Goal: Task Accomplishment & Management: Complete application form

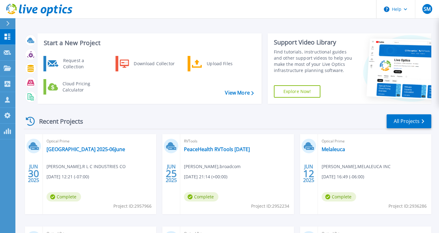
click at [123, 23] on div "Start a New Project Request a Collection Download Collector Upload Files Cloud …" at bounding box center [227, 161] width 424 height 323
click at [75, 66] on div "Request a Collection" at bounding box center [82, 63] width 45 height 12
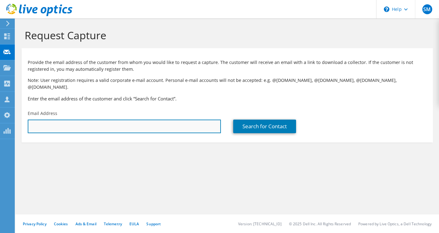
click at [70, 120] on input "text" at bounding box center [124, 126] width 193 height 14
paste input "980341"
type input "980341"
paste input "chad.emery@rfpco.com"
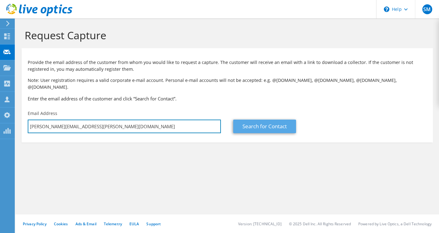
type input "chad.emery@rfpco.com"
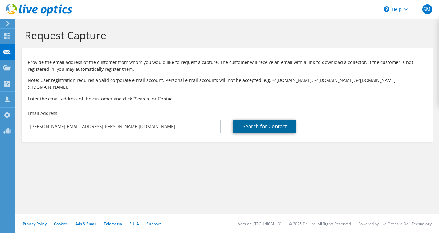
click at [268, 119] on link "Search for Contact" at bounding box center [264, 126] width 63 height 14
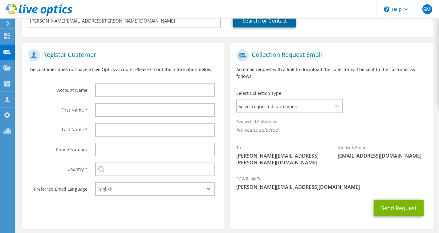
scroll to position [118, 0]
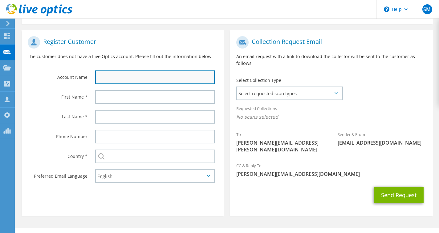
click at [111, 70] on input "text" at bounding box center [155, 77] width 120 height 14
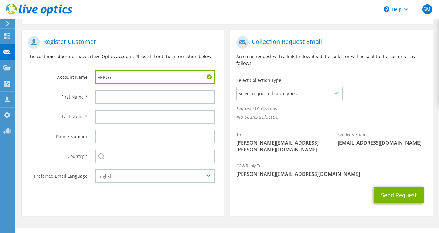
type input "RFPCo"
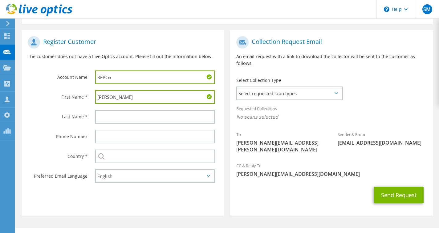
type input "[PERSON_NAME]"
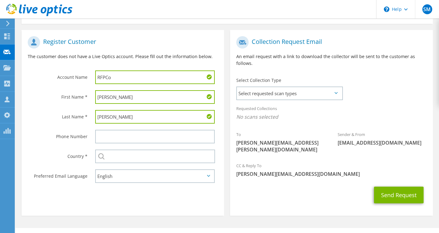
type input "Emery"
click at [221, 126] on div at bounding box center [156, 136] width 135 height 20
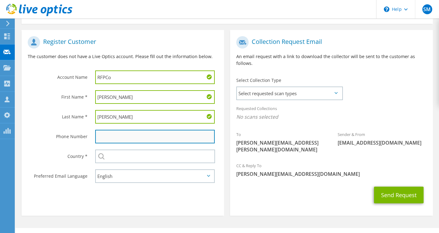
click at [193, 131] on input "text" at bounding box center [155, 137] width 120 height 14
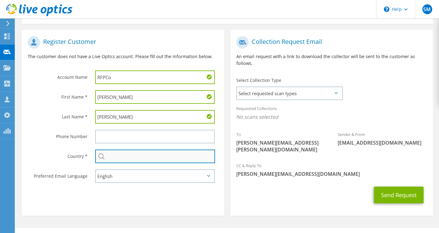
click at [183, 150] on input "text" at bounding box center [155, 156] width 120 height 14
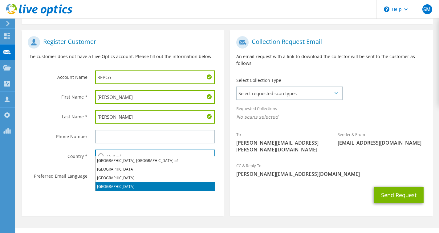
click at [126, 188] on li "[GEOGRAPHIC_DATA]" at bounding box center [155, 186] width 119 height 9
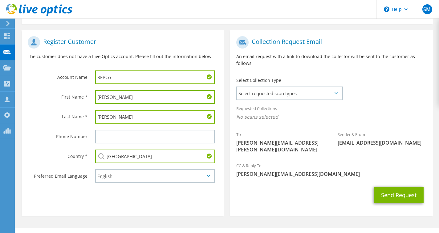
type input "[GEOGRAPHIC_DATA]"
click at [290, 183] on div "Send Request" at bounding box center [331, 194] width 203 height 23
click at [291, 89] on span "Select requested scan types" at bounding box center [289, 93] width 105 height 12
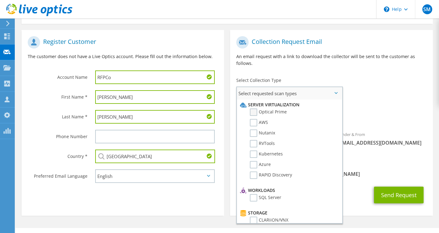
click at [265, 108] on label "Optical Prime" at bounding box center [268, 111] width 37 height 7
click at [0, 0] on input "Optical Prime" at bounding box center [0, 0] width 0 height 0
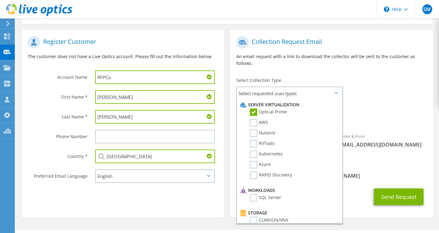
click at [384, 106] on div "Requested Collections No scans selected Optical Prime" at bounding box center [331, 114] width 203 height 25
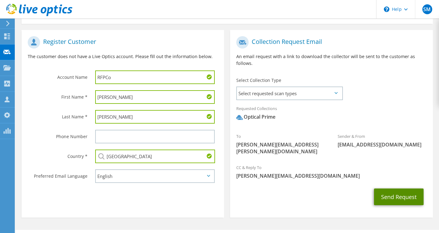
click at [384, 188] on button "Send Request" at bounding box center [399, 196] width 50 height 17
